Goal: Information Seeking & Learning: Check status

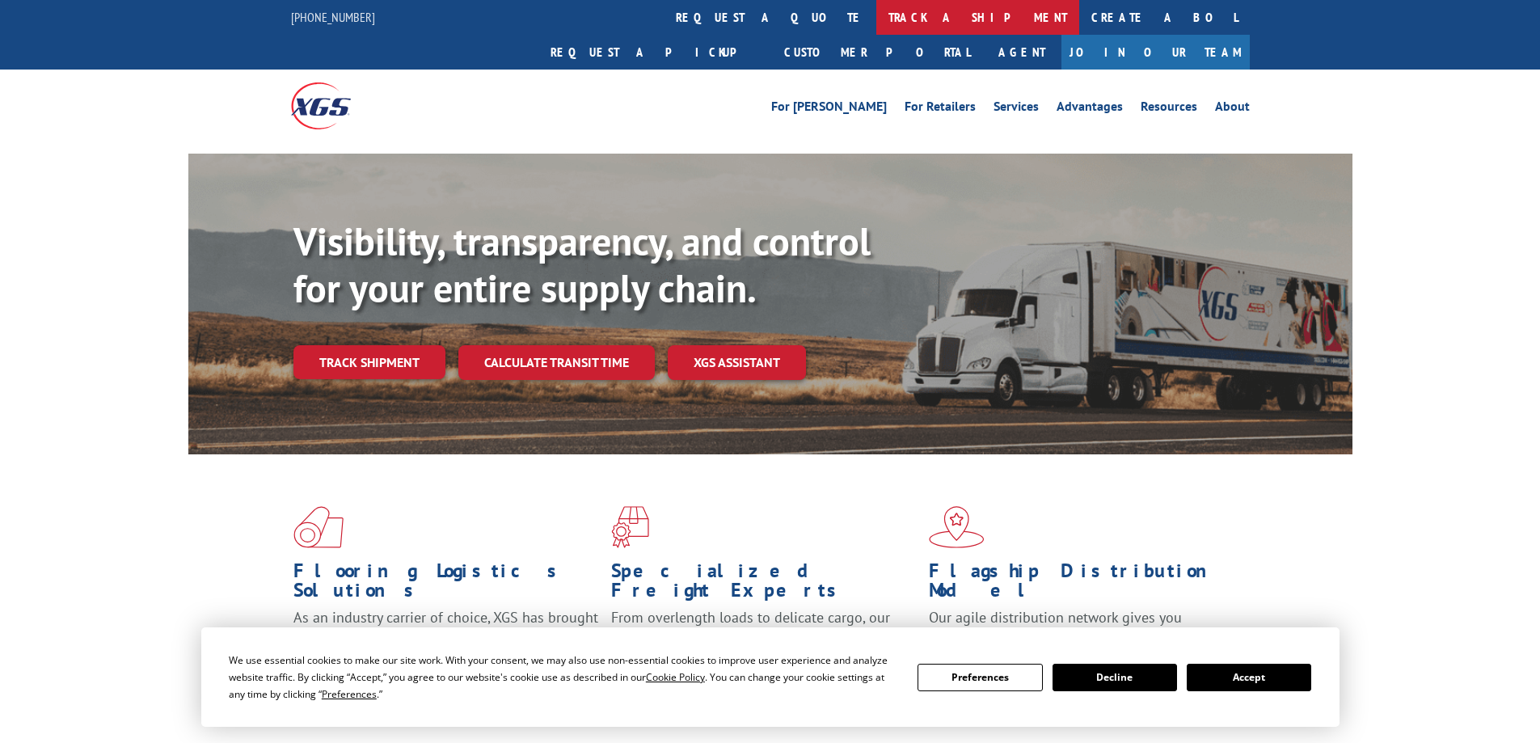
click at [876, 12] on link "track a shipment" at bounding box center [977, 17] width 203 height 35
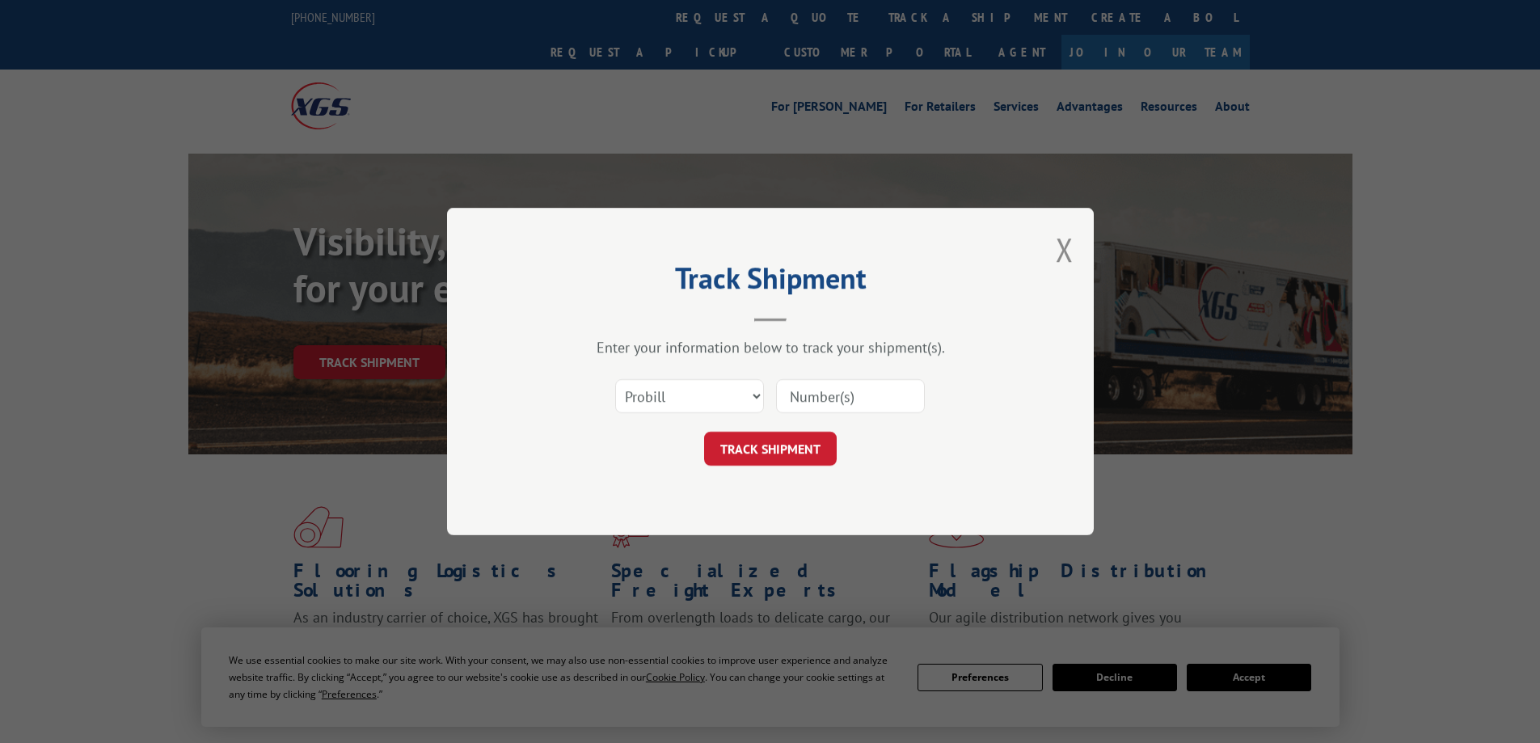
click at [710, 371] on div "Select category... Probill BOL PO" at bounding box center [770, 396] width 485 height 53
click at [706, 384] on select "Select category... Probill BOL PO" at bounding box center [689, 396] width 149 height 34
click at [731, 399] on select "Select category... Probill BOL PO" at bounding box center [689, 396] width 149 height 34
click at [754, 399] on select "Select category... Probill BOL PO" at bounding box center [689, 396] width 149 height 34
click at [753, 400] on select "Select category... Probill BOL PO" at bounding box center [689, 396] width 149 height 34
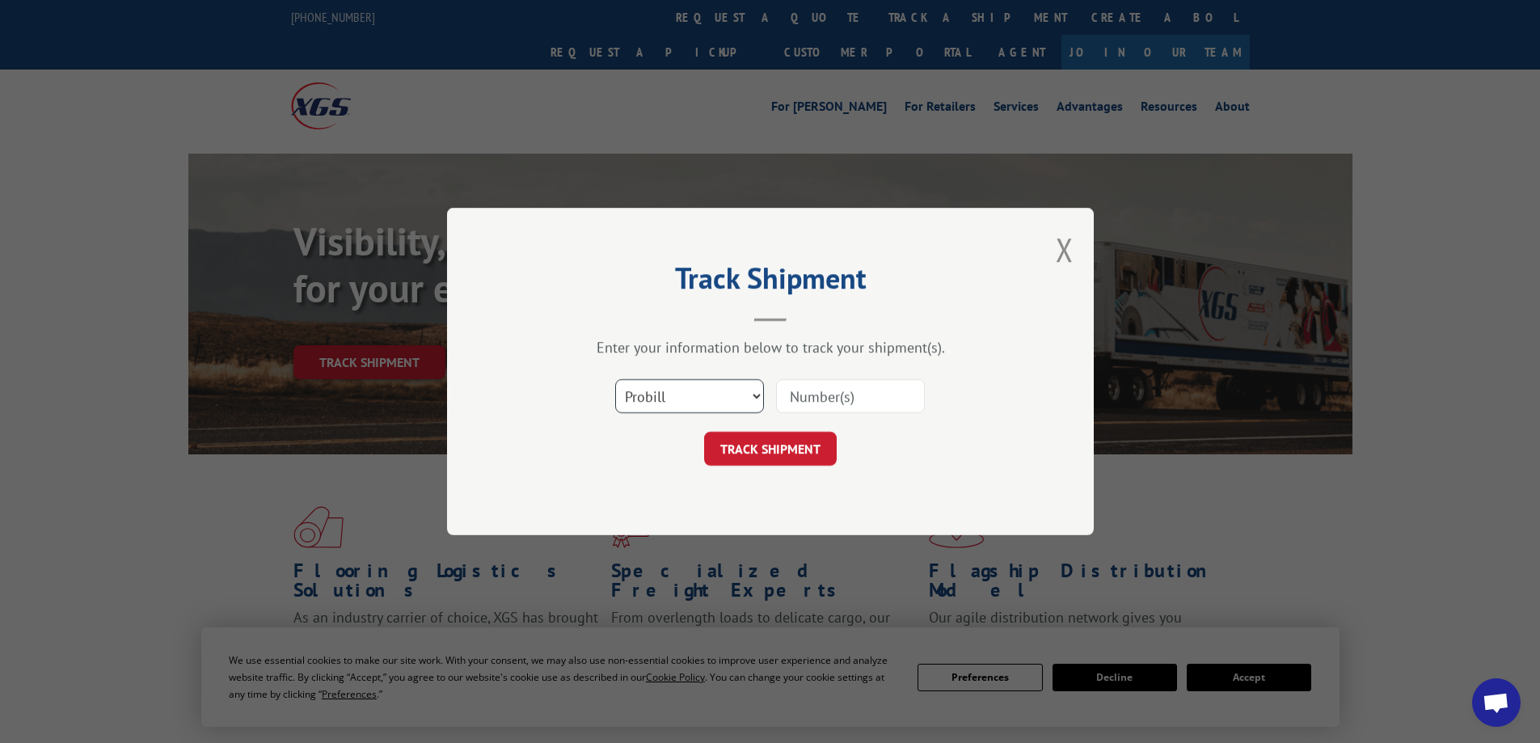
click at [733, 400] on select "Select category... Probill BOL PO" at bounding box center [689, 396] width 149 height 34
drag, startPoint x: 733, startPoint y: 400, endPoint x: 697, endPoint y: 395, distance: 36.8
click at [733, 400] on select "Select category... Probill BOL PO" at bounding box center [689, 396] width 149 height 34
click at [760, 397] on select "Select category... Probill BOL PO" at bounding box center [689, 396] width 149 height 34
select select "po"
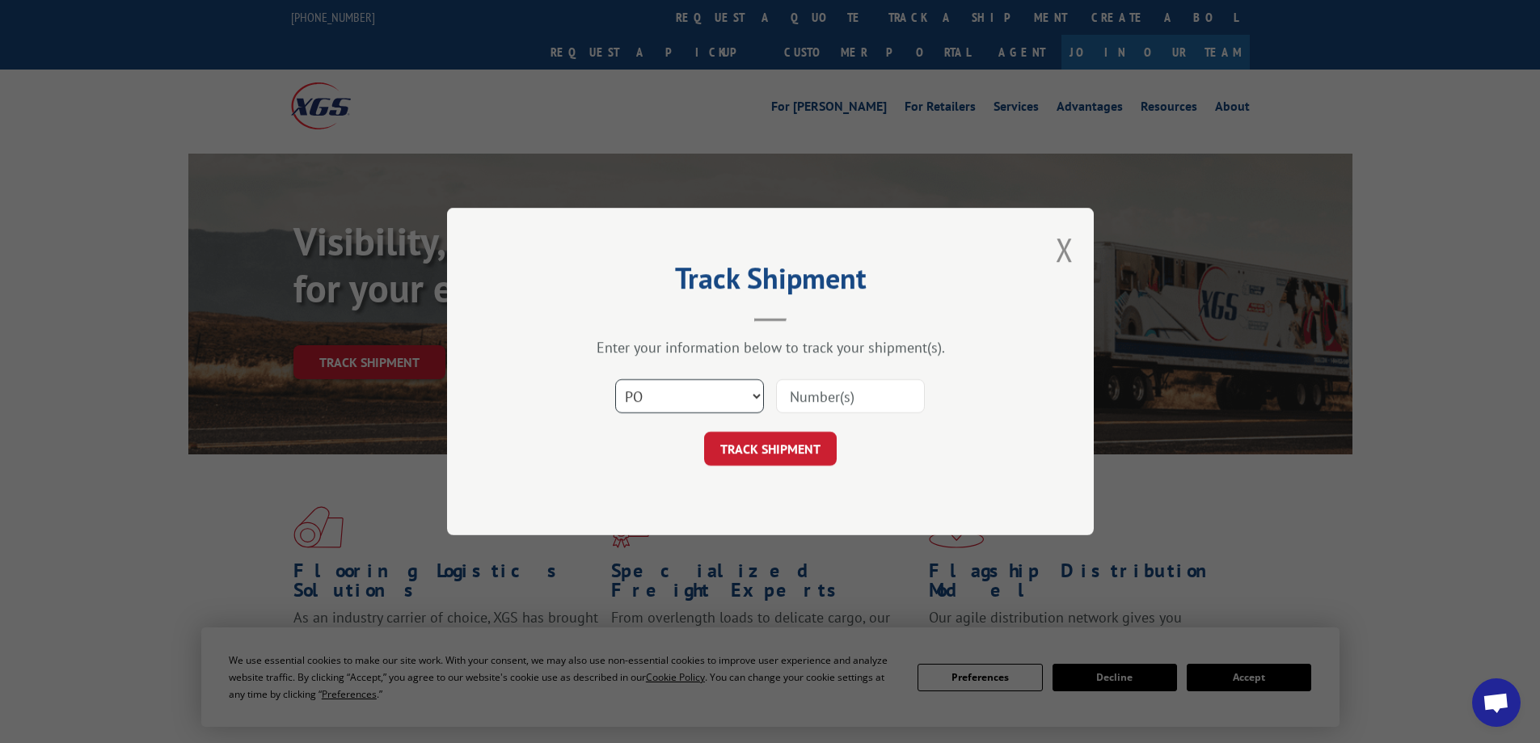
click at [615, 379] on select "Select category... Probill BOL PO" at bounding box center [689, 396] width 149 height 34
click at [843, 396] on input at bounding box center [850, 396] width 149 height 34
type input "54431"
click at [762, 449] on button "TRACK SHIPMENT" at bounding box center [770, 449] width 133 height 34
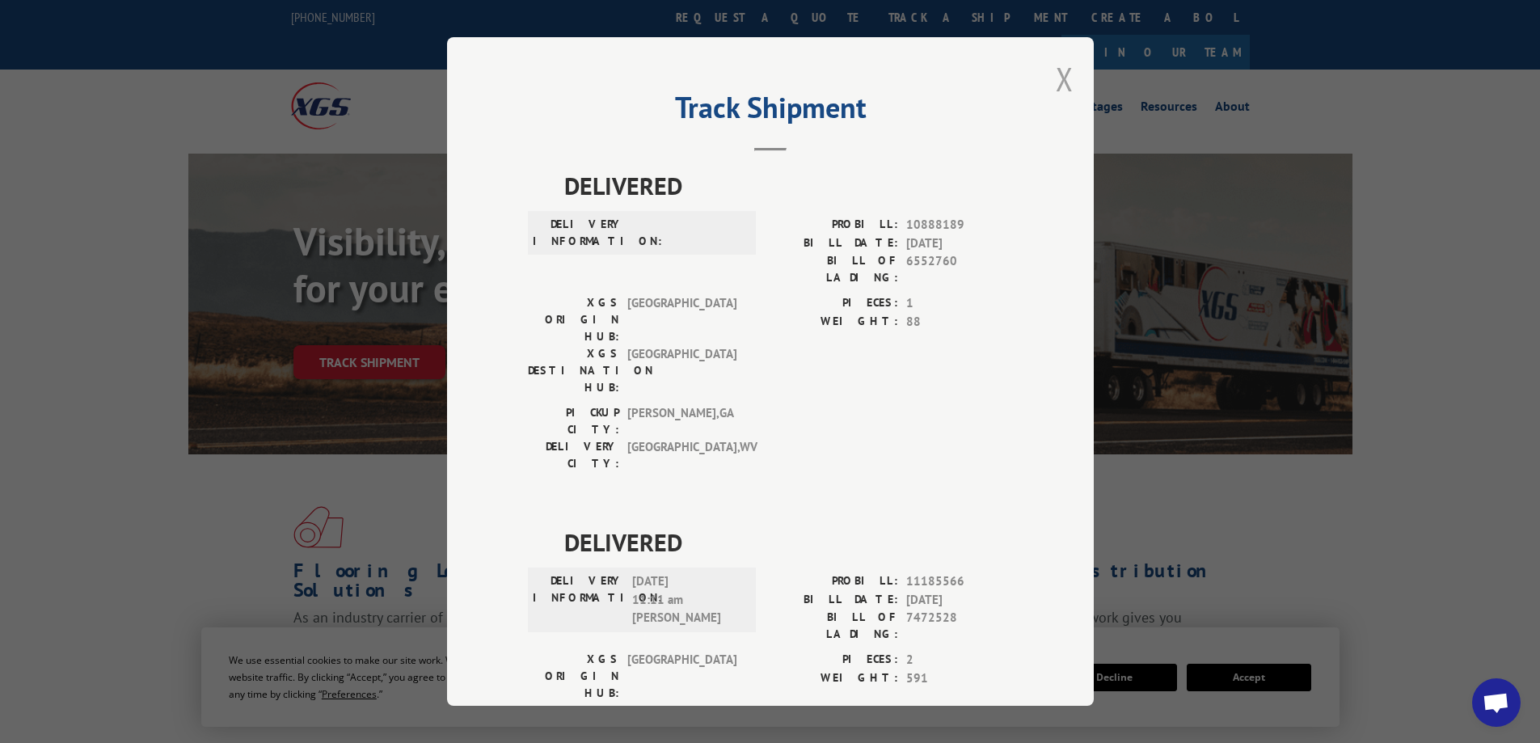
click at [1058, 73] on button "Close modal" at bounding box center [1065, 78] width 18 height 43
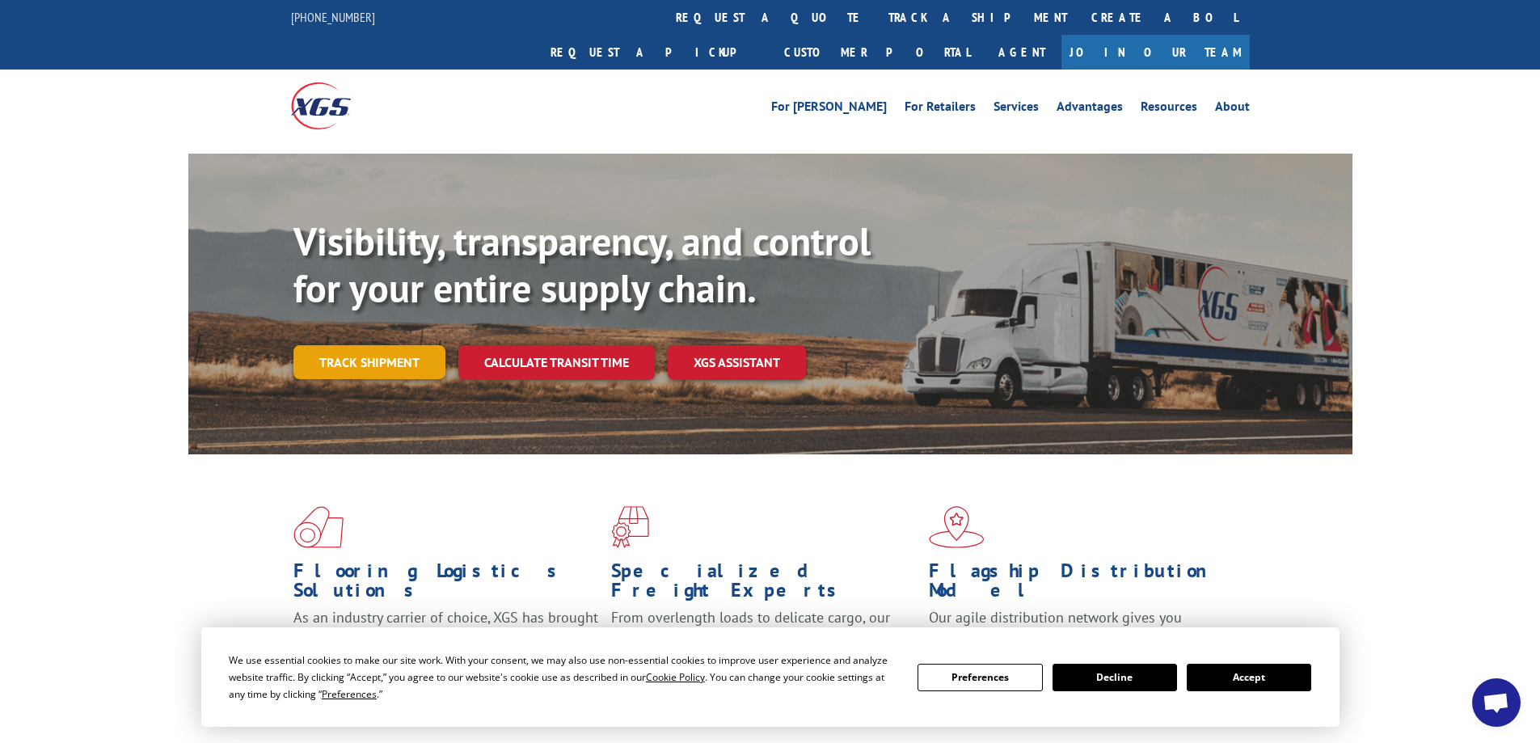
click at [355, 345] on link "Track shipment" at bounding box center [370, 362] width 152 height 34
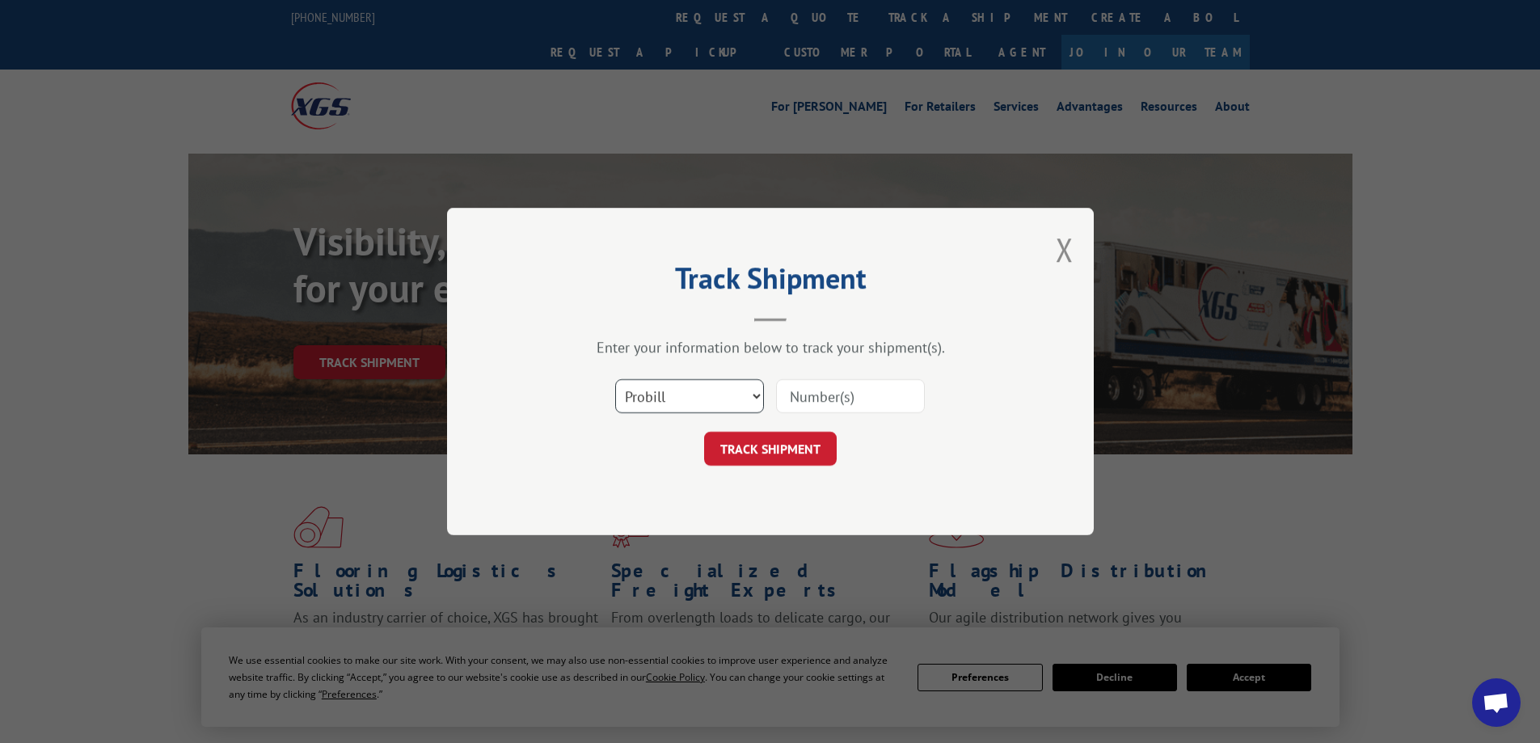
click at [758, 396] on select "Select category... Probill BOL PO" at bounding box center [689, 396] width 149 height 34
select select "po"
click at [615, 379] on select "Select category... Probill BOL PO" at bounding box center [689, 396] width 149 height 34
click at [854, 395] on input at bounding box center [850, 396] width 149 height 34
type input "54421"
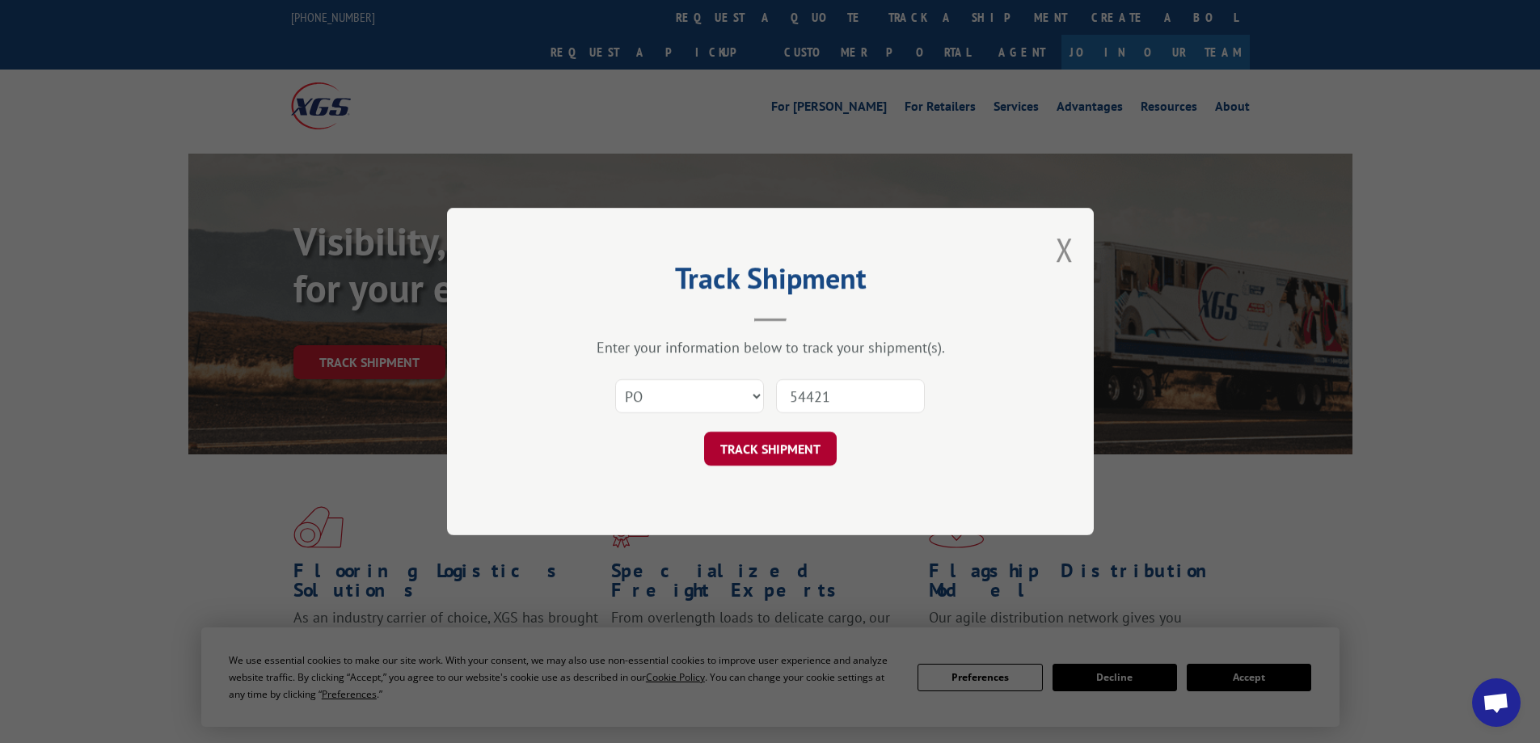
click at [813, 442] on button "TRACK SHIPMENT" at bounding box center [770, 449] width 133 height 34
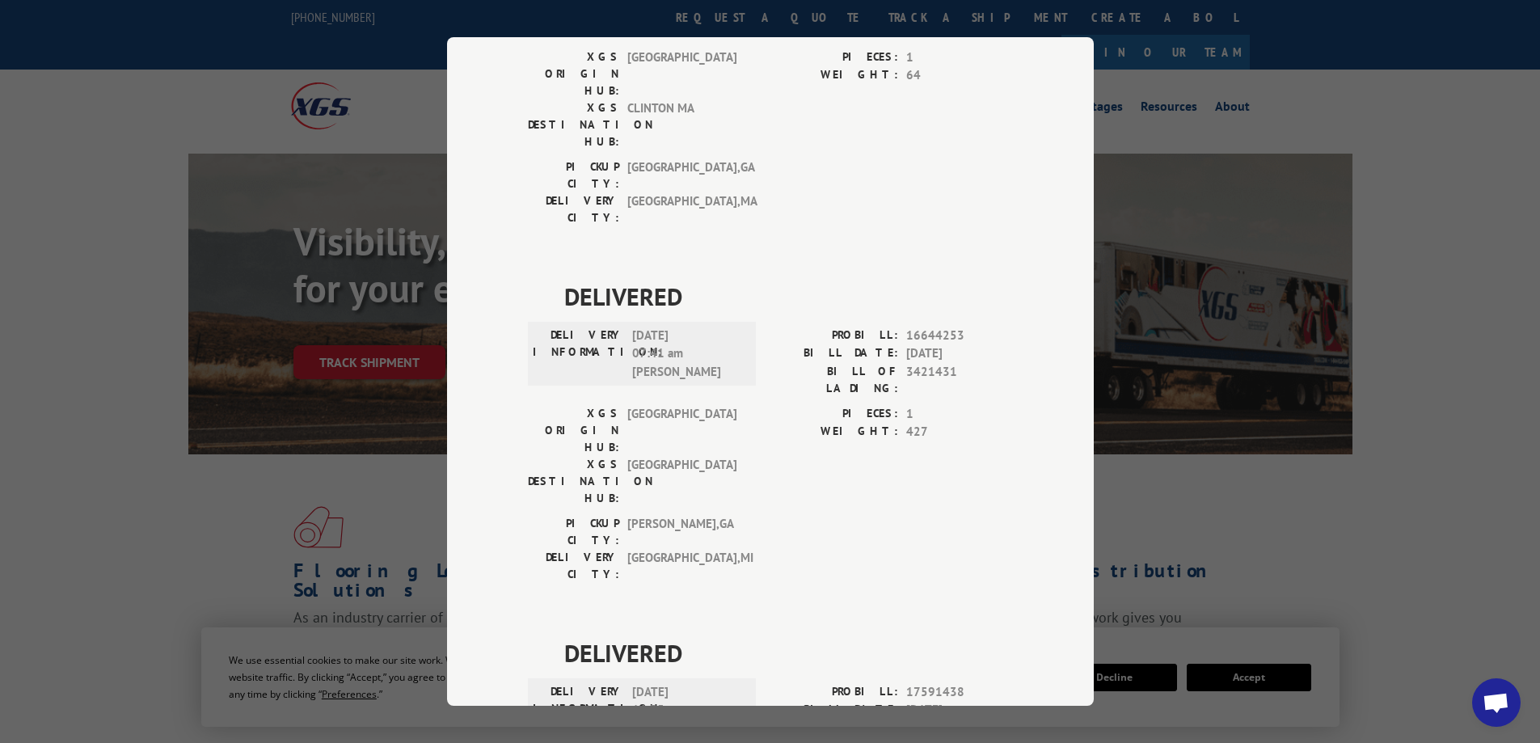
scroll to position [2507, 0]
